Goal: Information Seeking & Learning: Learn about a topic

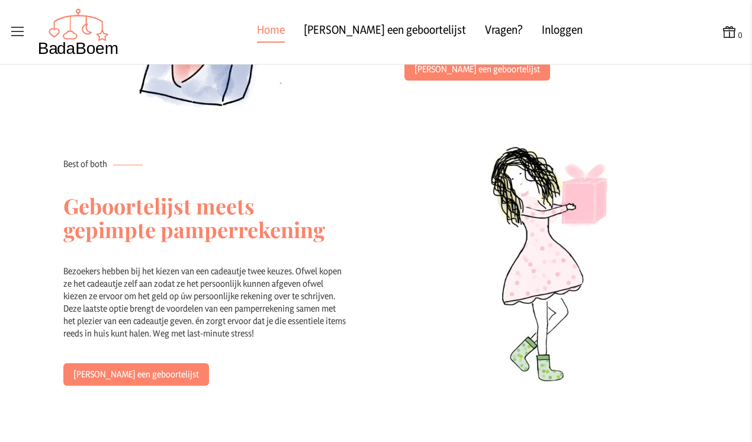
scroll to position [664, 0]
click at [459, 70] on link "[PERSON_NAME] een geboortelijst" at bounding box center [478, 68] width 146 height 23
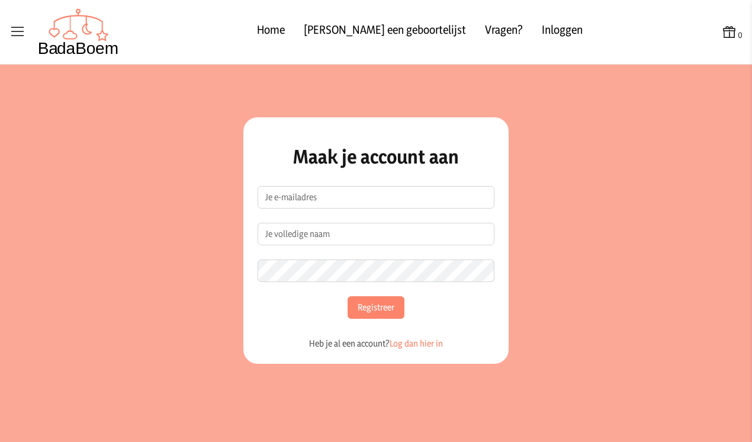
scroll to position [65, 0]
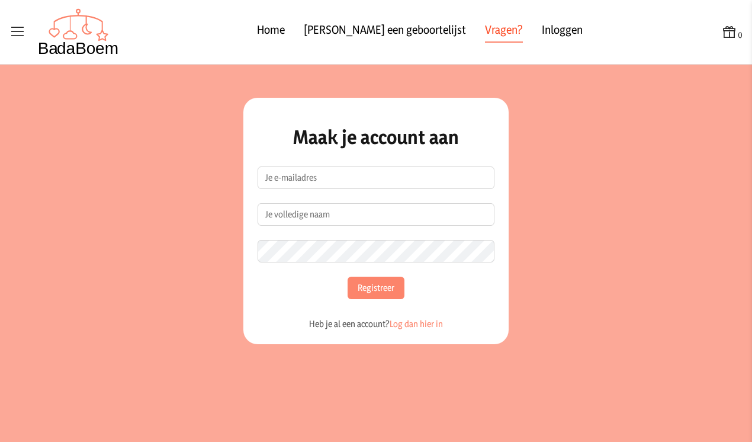
click at [485, 31] on link "Vragen?" at bounding box center [504, 31] width 38 height 21
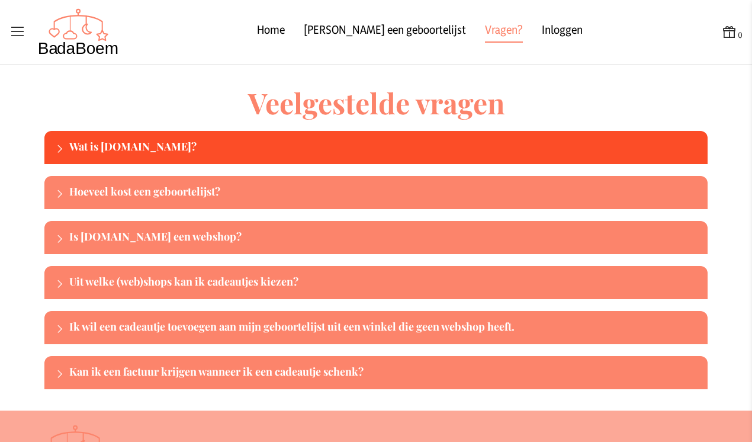
click at [214, 138] on div "Wat is [DOMAIN_NAME]?" at bounding box center [386, 147] width 634 height 19
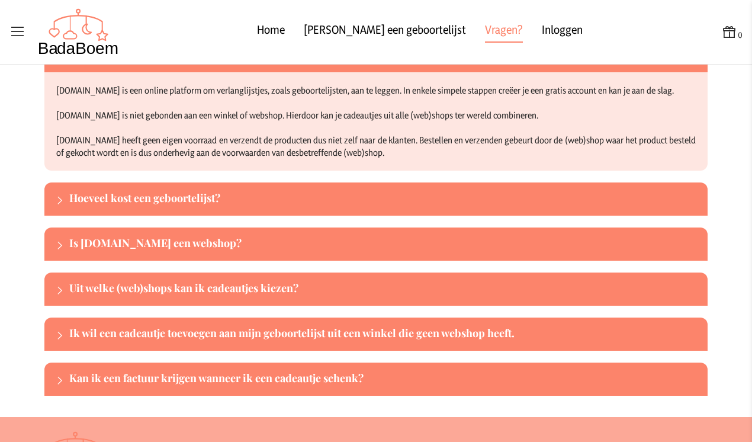
scroll to position [92, 0]
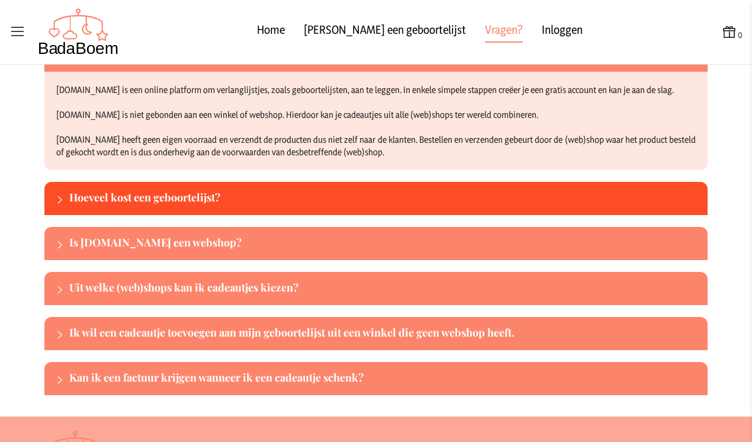
click at [198, 199] on div "Hoeveel kost een geboortelijst?" at bounding box center [386, 198] width 634 height 19
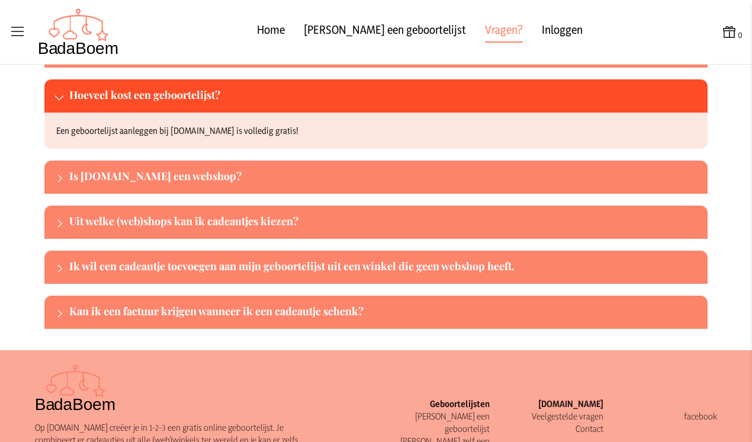
scroll to position [98, 0]
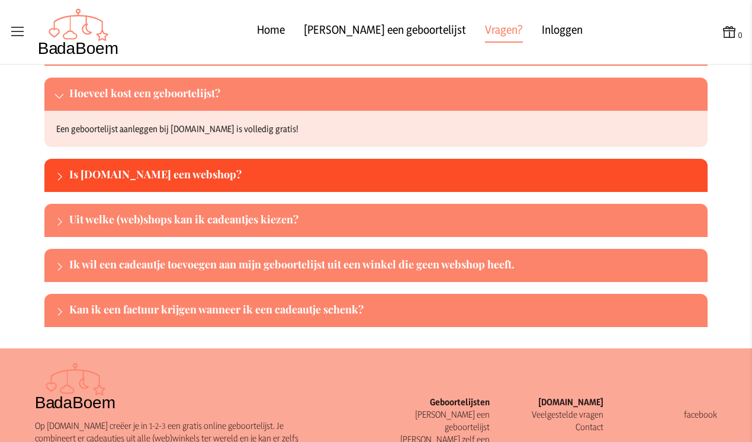
click at [208, 171] on div "Is [DOMAIN_NAME] een webshop?" at bounding box center [386, 175] width 634 height 19
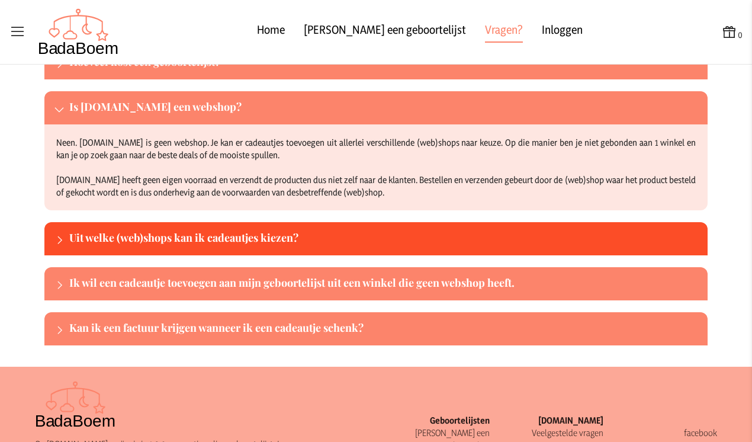
scroll to position [131, 0]
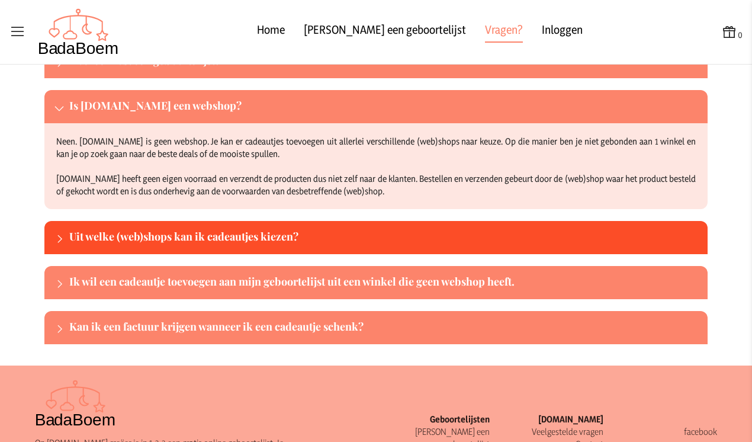
click at [198, 236] on div "Uit welke (web)shops kan ik cadeautjes kiezen?" at bounding box center [386, 237] width 634 height 19
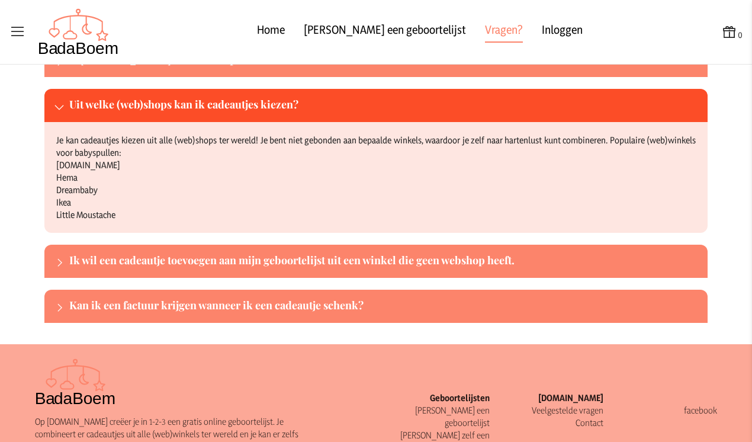
scroll to position [183, 0]
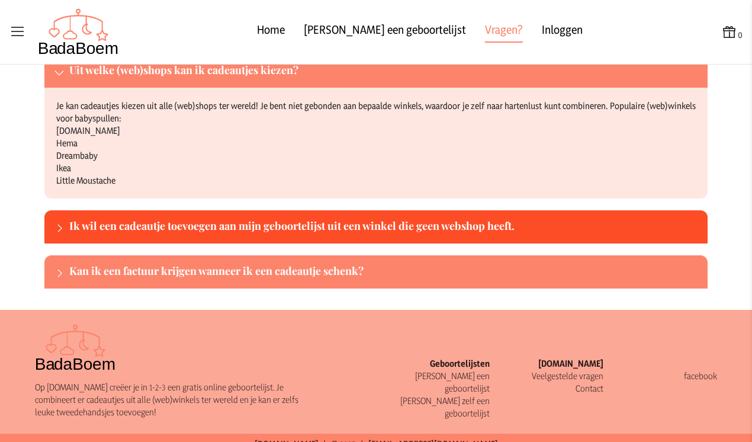
click at [202, 238] on div "Ik wil een cadeautje toevoegen aan mijn geboortelijst uit een winkel die geen w…" at bounding box center [376, 226] width 664 height 33
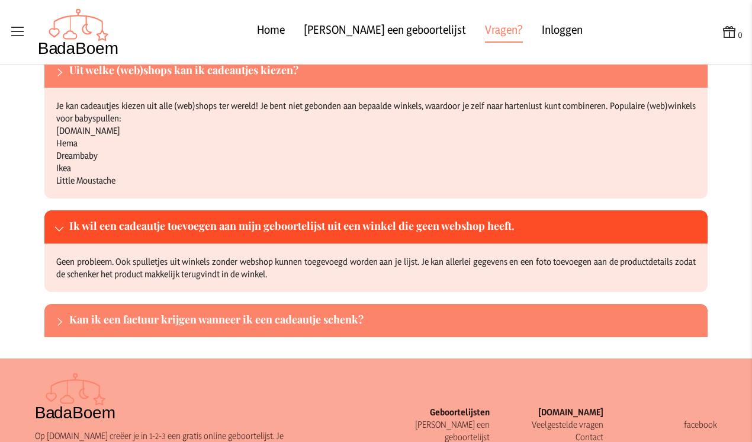
scroll to position [161, 0]
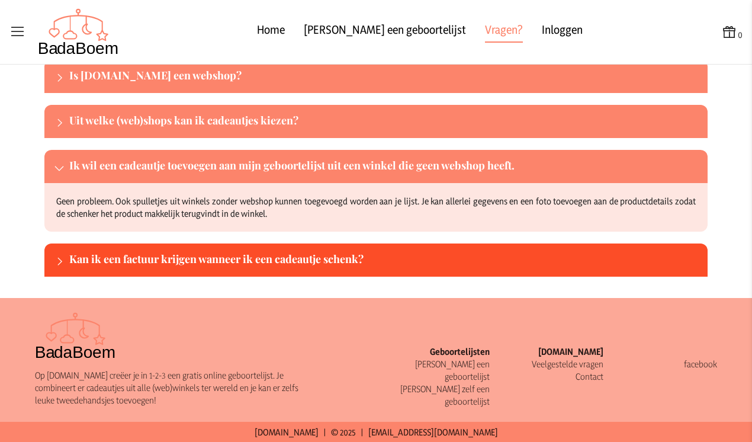
click at [195, 264] on div "Kan ik een factuur krijgen wanneer ik een cadeautje schenk?" at bounding box center [386, 260] width 634 height 19
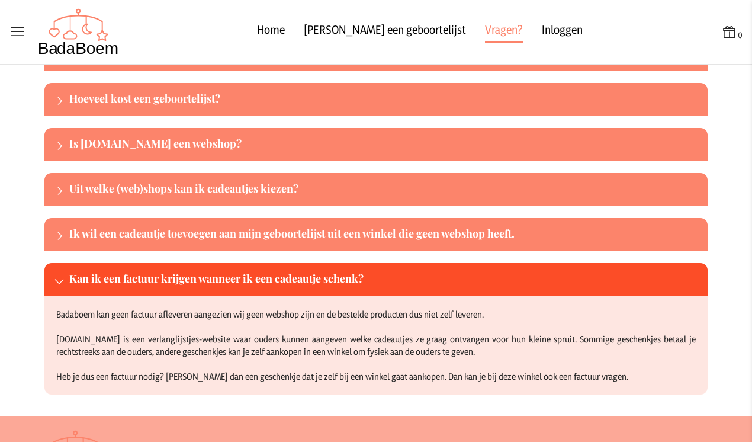
scroll to position [87, 0]
